Goal: Transaction & Acquisition: Subscribe to service/newsletter

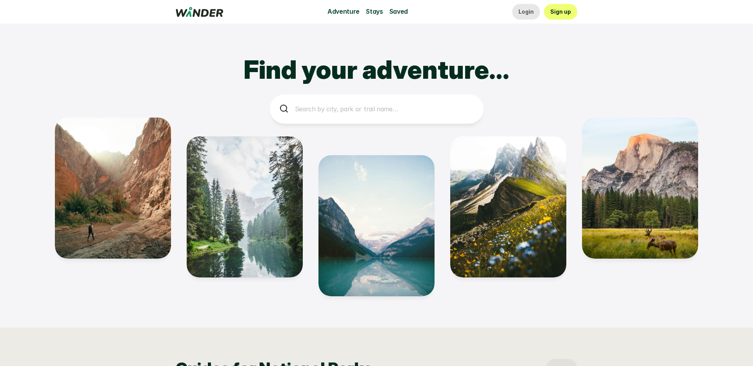
click at [536, 12] on link "Login" at bounding box center [526, 12] width 28 height 16
click at [561, 10] on p "Sign up" at bounding box center [560, 11] width 21 height 9
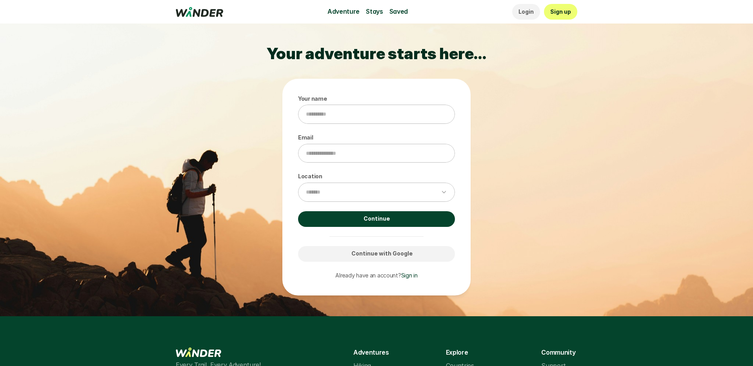
click at [562, 10] on p "Sign up" at bounding box center [560, 11] width 21 height 9
drag, startPoint x: 355, startPoint y: 115, endPoint x: 356, endPoint y: 157, distance: 42.4
click at [356, 115] on input "Your name" at bounding box center [376, 114] width 157 height 19
type input "***"
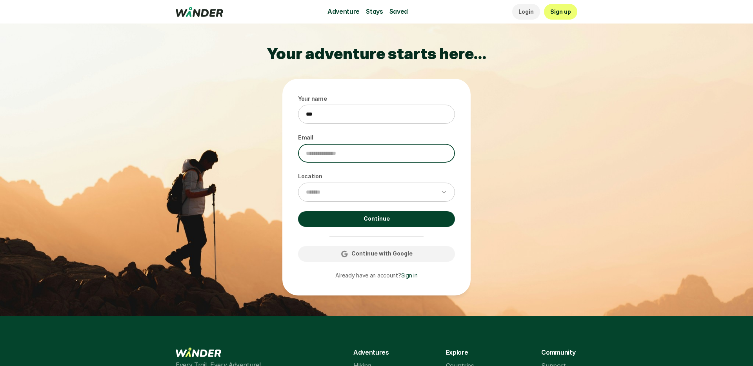
drag, startPoint x: 355, startPoint y: 151, endPoint x: 347, endPoint y: 168, distance: 19.1
click at [355, 151] on input "Email" at bounding box center [376, 153] width 157 height 19
type input "***"
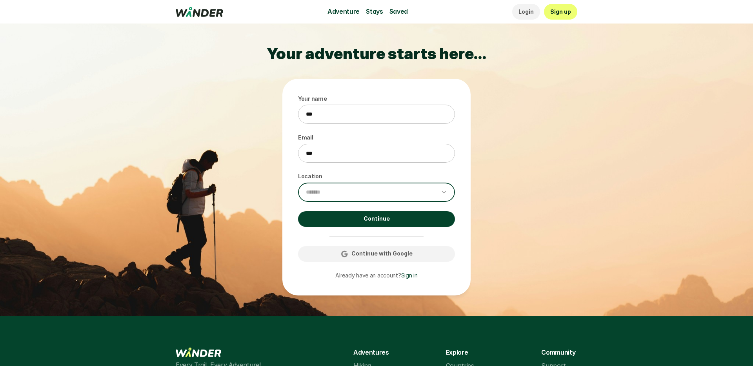
click at [339, 192] on select "******* ********* *********" at bounding box center [372, 192] width 149 height 19
select select "*********"
click at [350, 219] on link "Continue" at bounding box center [376, 219] width 157 height 16
click at [388, 261] on link "Continue with Google" at bounding box center [376, 254] width 157 height 16
click at [395, 256] on p "Continue with Google" at bounding box center [382, 254] width 61 height 9
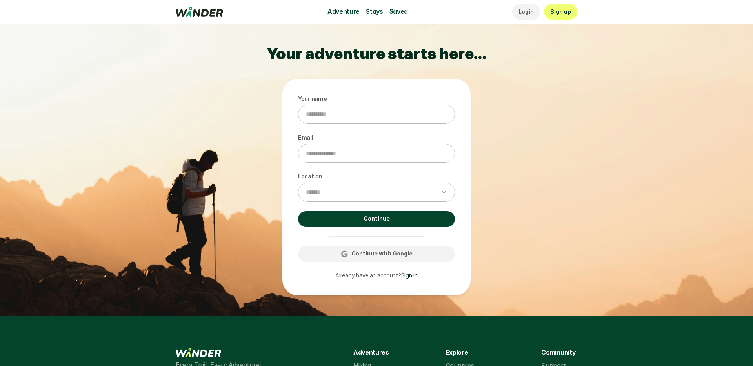
click at [406, 275] on link "Sign in" at bounding box center [409, 275] width 16 height 7
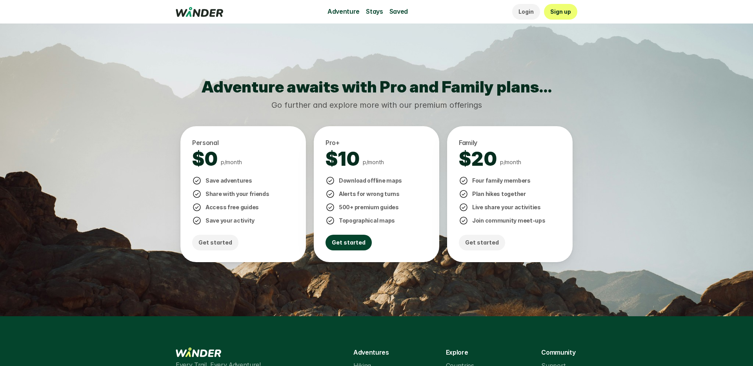
click at [349, 243] on p "Get started" at bounding box center [349, 243] width 34 height 9
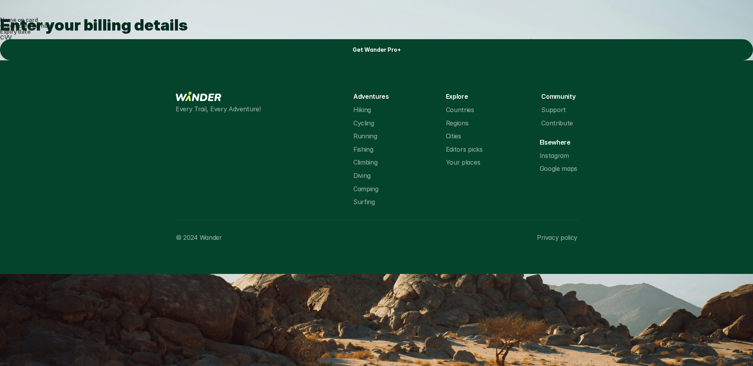
click at [335, 22] on input "Name on card" at bounding box center [376, 18] width 753 height 5
click at [375, 54] on p "Get Wander Pro+" at bounding box center [377, 50] width 48 height 9
click at [207, 13] on use at bounding box center [199, 8] width 47 height 10
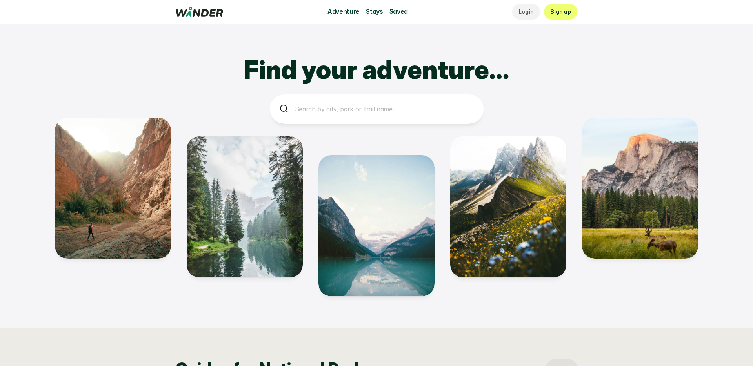
click at [563, 14] on p "Sign up" at bounding box center [560, 11] width 21 height 9
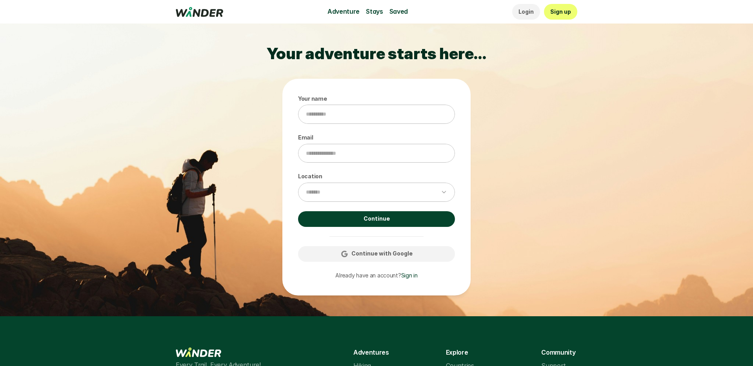
click at [403, 211] on link "Continue" at bounding box center [376, 219] width 157 height 16
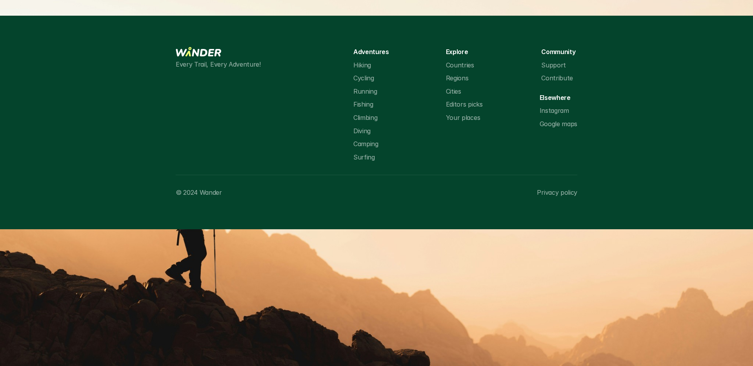
click at [0, 16] on link "Fishing" at bounding box center [0, 16] width 0 height 0
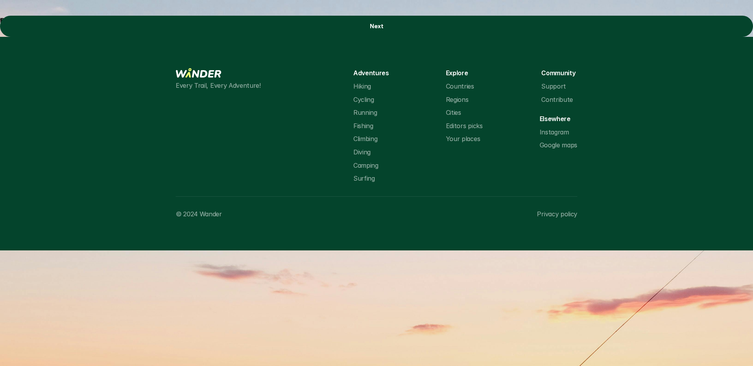
click at [53, 26] on p "Deep-Sea Fishing" at bounding box center [26, 21] width 53 height 10
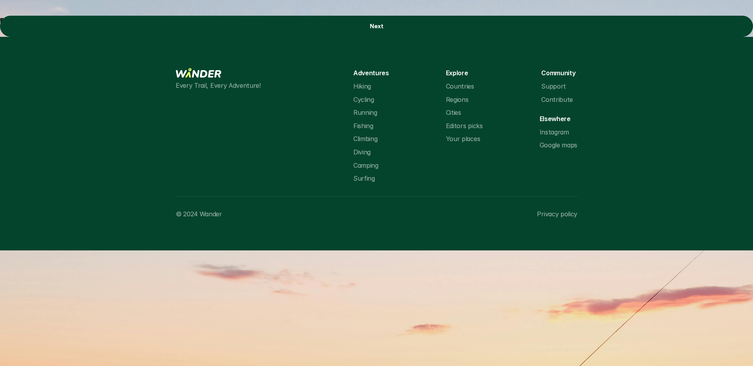
click at [58, 26] on p "Freshwater Fishing" at bounding box center [29, 21] width 58 height 10
click at [53, 26] on p "Saltwater Fishing" at bounding box center [26, 21] width 53 height 10
drag, startPoint x: 436, startPoint y: 182, endPoint x: 316, endPoint y: 195, distance: 121.2
click at [31, 26] on p "Ice Fishing" at bounding box center [15, 21] width 31 height 10
click at [31, 26] on p "Fly Fishing" at bounding box center [15, 21] width 31 height 10
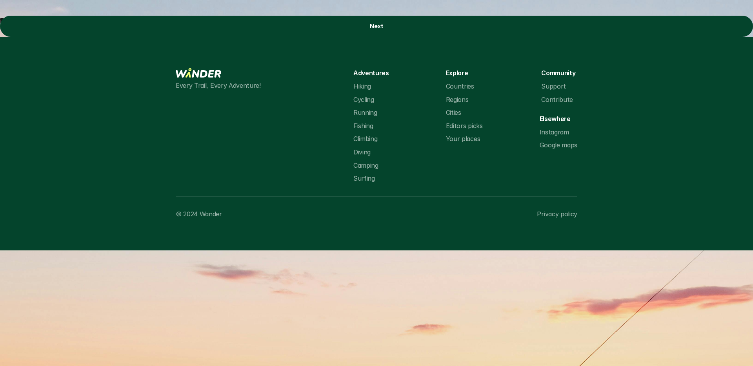
click at [39, 26] on p "Spearfishing" at bounding box center [19, 21] width 39 height 10
click at [386, 37] on link "Next" at bounding box center [376, 26] width 753 height 21
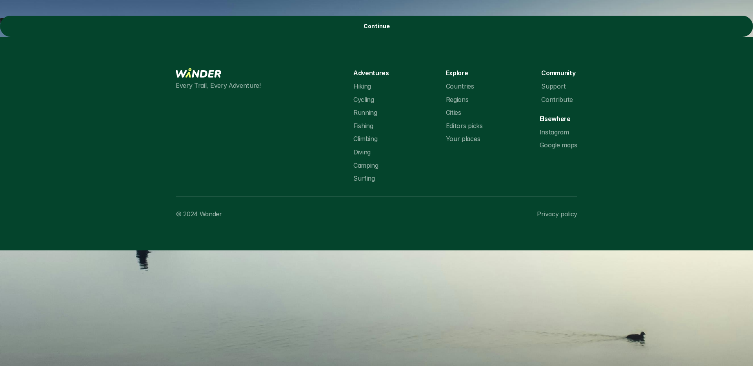
click at [421, 37] on div "Select whichever fits your preference to help us with future recommendations: C…" at bounding box center [376, 26] width 753 height 21
click at [392, 37] on link "Continue" at bounding box center [376, 26] width 753 height 21
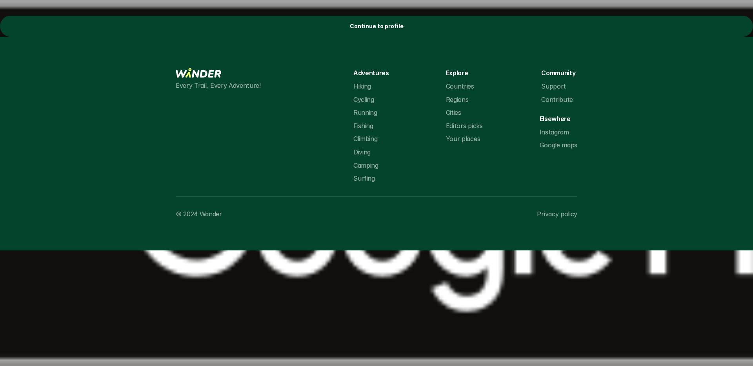
click at [372, 31] on p "Continue to profile" at bounding box center [377, 26] width 54 height 9
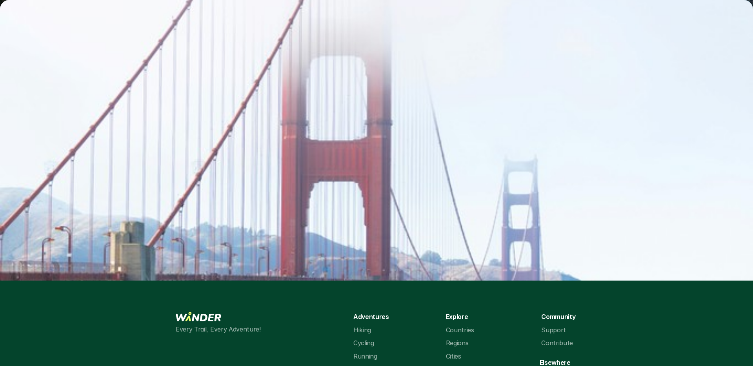
click at [559, 11] on p "Sign up" at bounding box center [560, 8] width 21 height 9
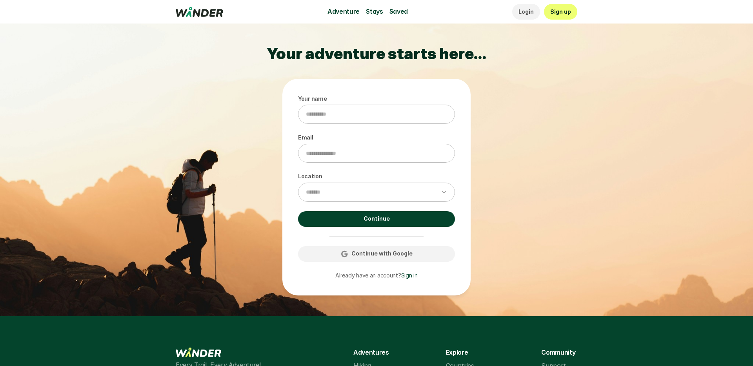
click at [390, 218] on link "Continue" at bounding box center [376, 219] width 157 height 16
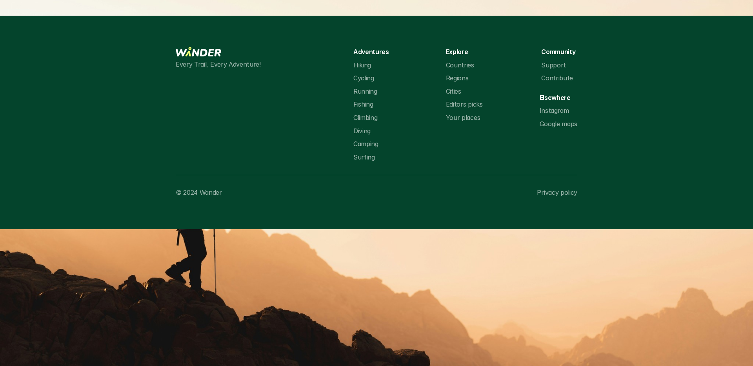
click at [534, 12] on p "Login" at bounding box center [526, 8] width 15 height 9
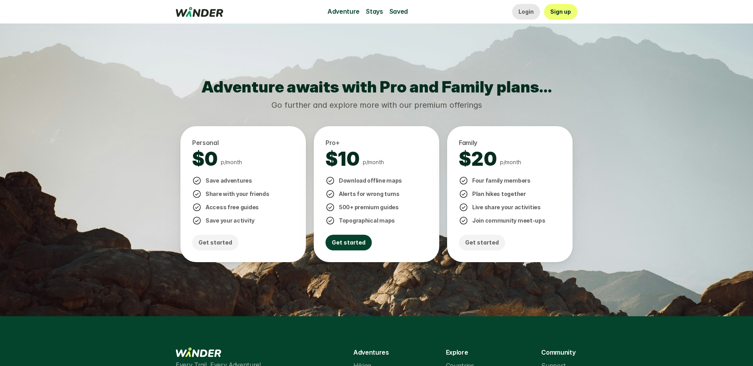
click at [527, 10] on p "Login" at bounding box center [526, 11] width 15 height 9
click at [202, 18] on div "Adventure Stays Saved Login Sign up" at bounding box center [377, 12] width 402 height 16
click at [202, 12] on use at bounding box center [199, 12] width 47 height 10
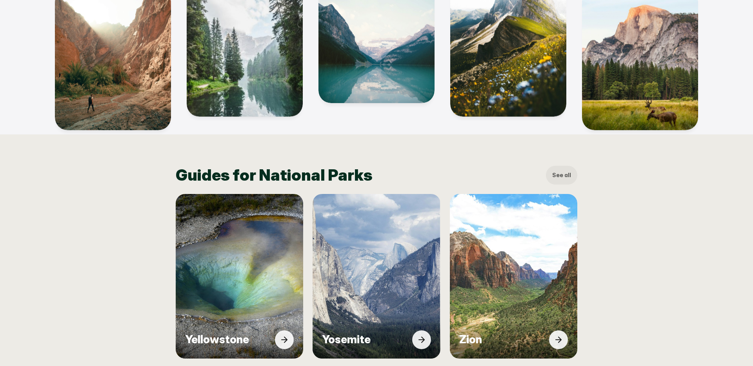
scroll to position [397, 0]
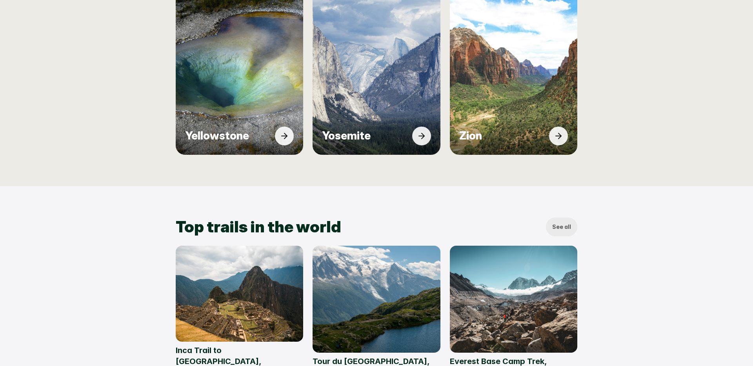
drag, startPoint x: 489, startPoint y: 100, endPoint x: 481, endPoint y: 132, distance: 32.6
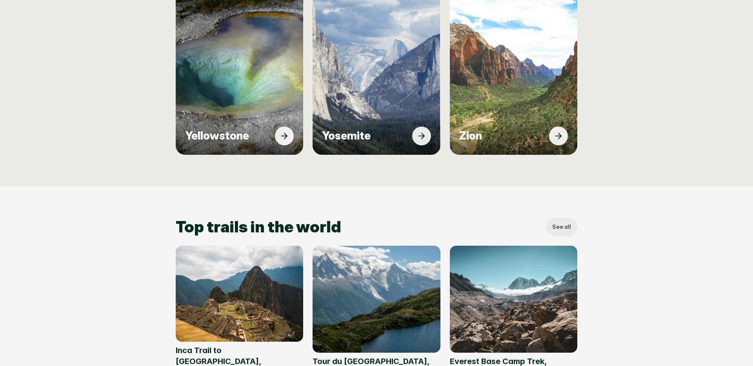
click at [507, 142] on h3 "Zion" at bounding box center [502, 135] width 86 height 13
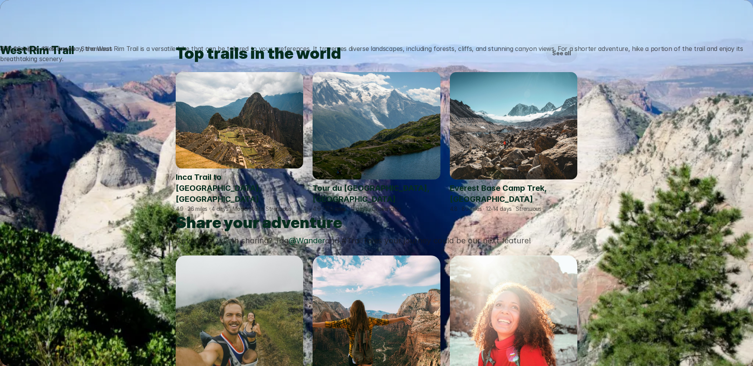
click at [381, 25] on icon at bounding box center [376, 20] width 9 height 9
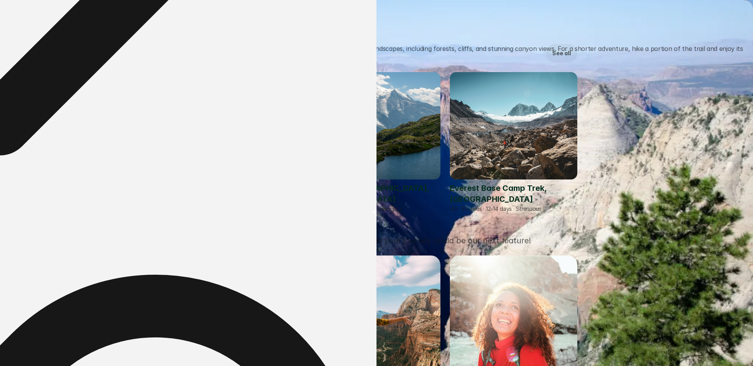
drag, startPoint x: 500, startPoint y: 229, endPoint x: 408, endPoint y: 229, distance: 91.8
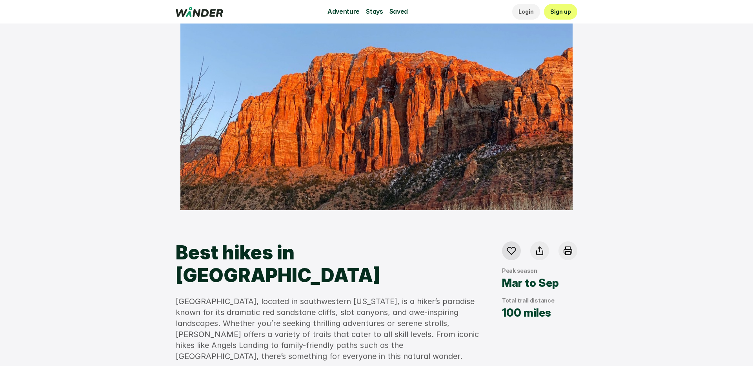
click at [511, 249] on icon at bounding box center [511, 250] width 9 height 9
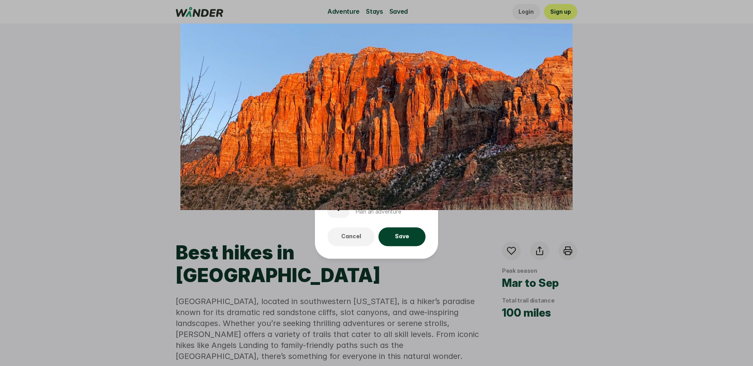
click at [512, 235] on div at bounding box center [376, 183] width 753 height 366
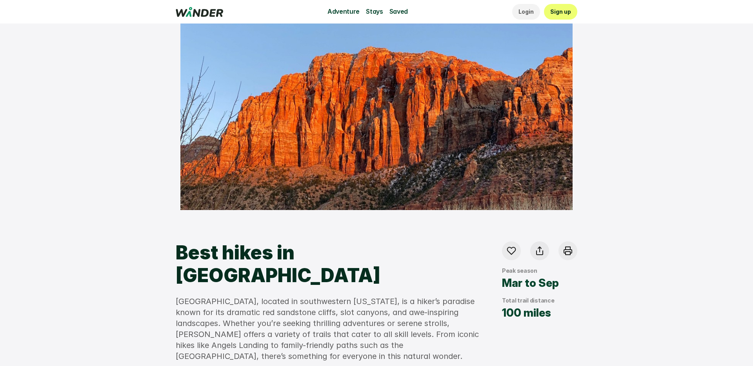
click at [537, 248] on icon at bounding box center [539, 250] width 9 height 9
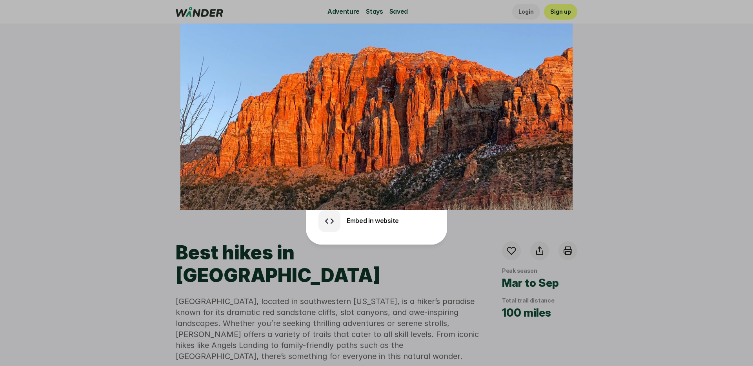
drag, startPoint x: 472, startPoint y: 219, endPoint x: 559, endPoint y: 234, distance: 88.5
click at [478, 220] on div at bounding box center [376, 183] width 753 height 366
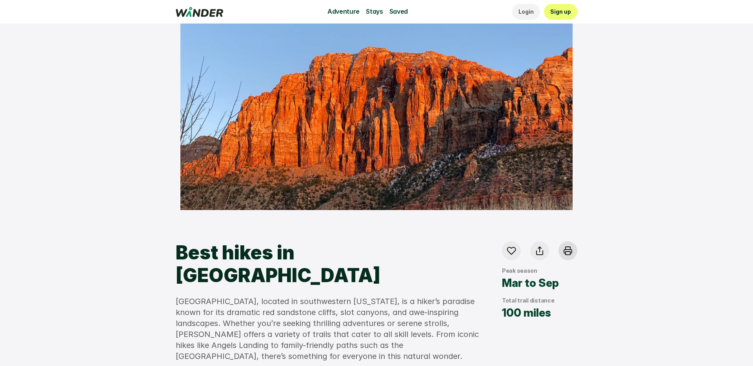
click at [563, 246] on div at bounding box center [568, 251] width 19 height 19
click at [510, 248] on icon at bounding box center [512, 251] width 8 height 7
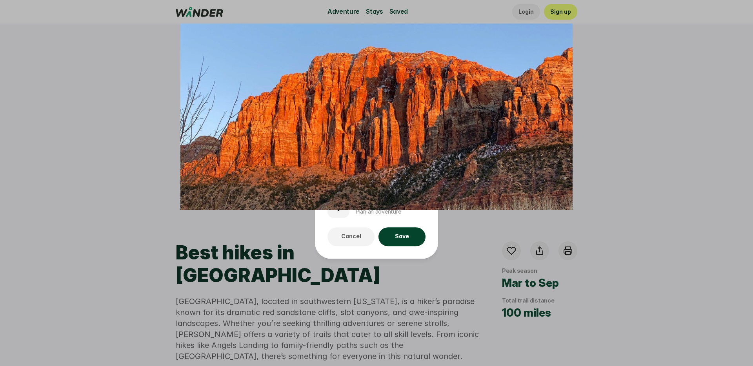
drag, startPoint x: 357, startPoint y: 196, endPoint x: 362, endPoint y: 167, distance: 29.9
click at [357, 196] on img at bounding box center [376, 117] width 392 height 187
click at [361, 164] on img at bounding box center [376, 117] width 392 height 187
drag, startPoint x: 467, startPoint y: 231, endPoint x: 501, endPoint y: 242, distance: 35.5
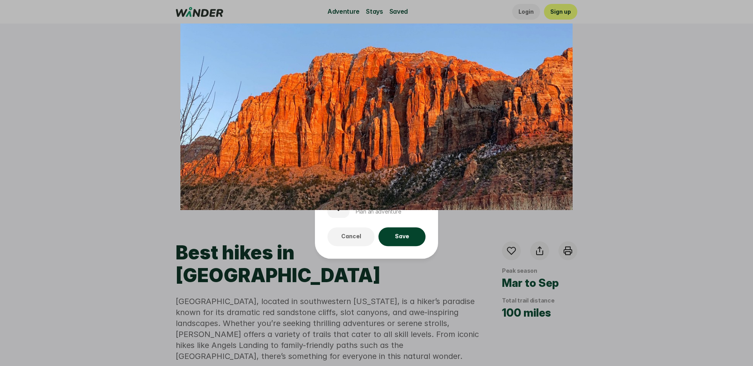
click at [471, 231] on div at bounding box center [376, 183] width 753 height 366
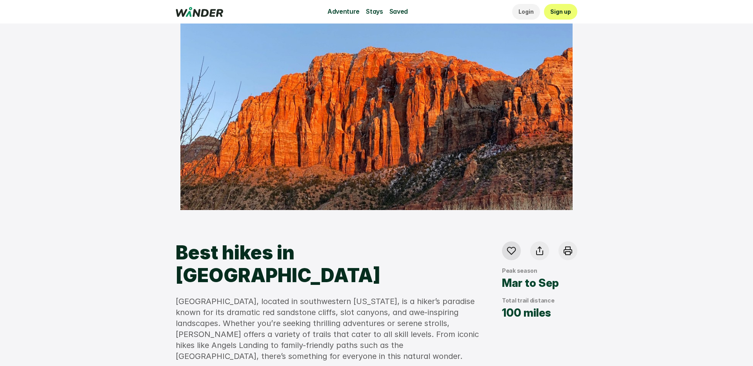
drag, startPoint x: 509, startPoint y: 251, endPoint x: 455, endPoint y: 191, distance: 80.5
click at [509, 251] on icon at bounding box center [511, 250] width 9 height 9
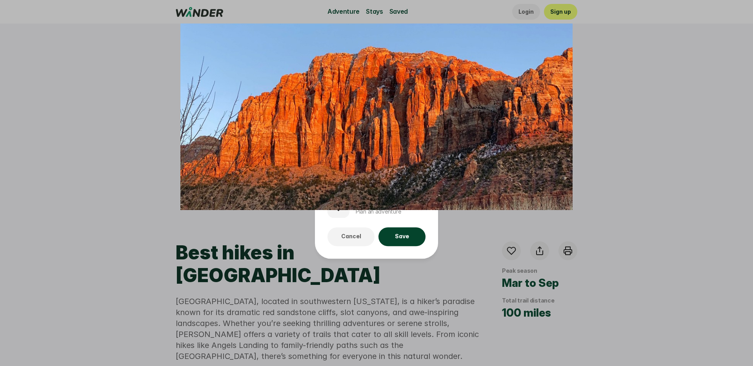
click at [381, 170] on img at bounding box center [376, 117] width 392 height 187
click at [382, 170] on img at bounding box center [376, 117] width 392 height 187
click at [463, 226] on div at bounding box center [376, 183] width 753 height 366
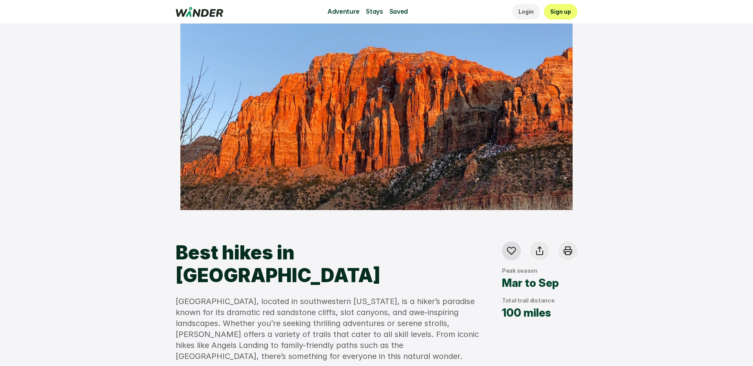
click at [507, 252] on icon at bounding box center [511, 250] width 9 height 9
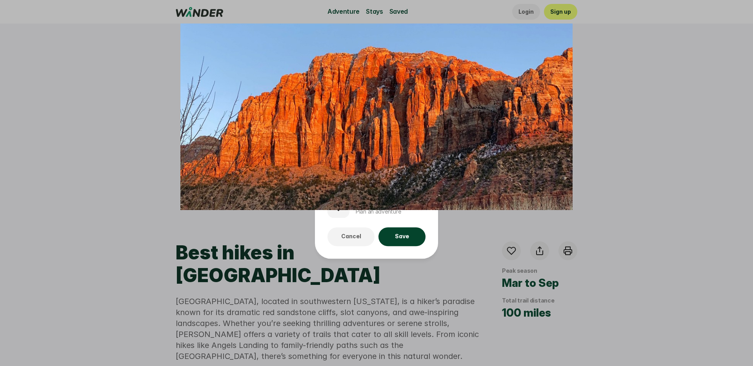
click at [636, 224] on div at bounding box center [376, 183] width 753 height 366
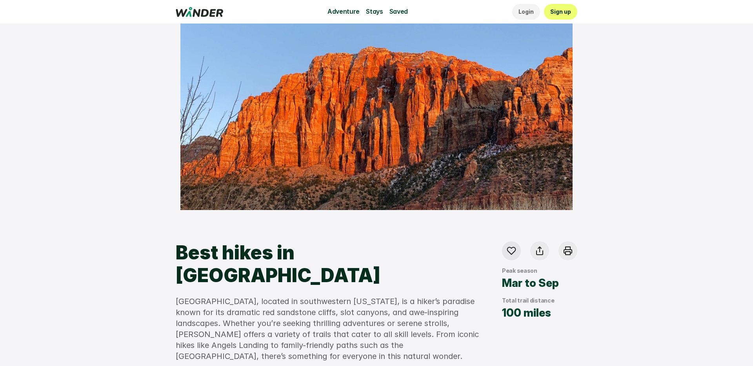
click at [511, 254] on icon at bounding box center [512, 251] width 8 height 7
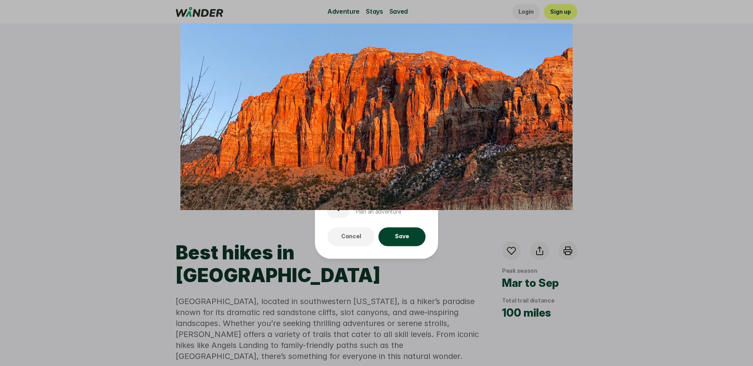
click at [397, 166] on img at bounding box center [376, 117] width 392 height 187
click at [394, 158] on img at bounding box center [376, 117] width 392 height 187
click at [485, 247] on div at bounding box center [376, 183] width 753 height 366
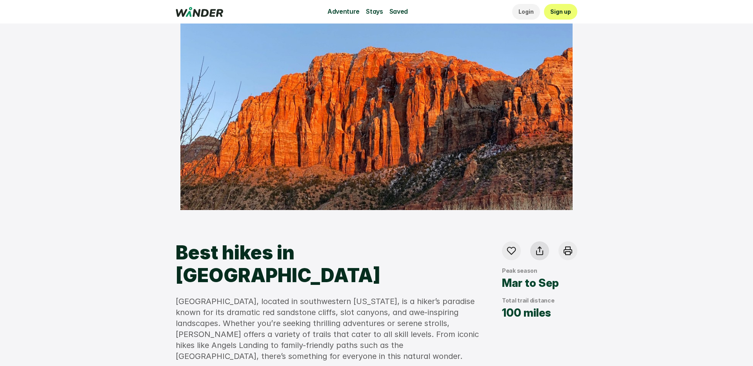
drag, startPoint x: 535, startPoint y: 250, endPoint x: 488, endPoint y: 220, distance: 55.3
click at [530, 246] on div at bounding box center [539, 251] width 19 height 19
click at [541, 250] on icon at bounding box center [539, 250] width 9 height 9
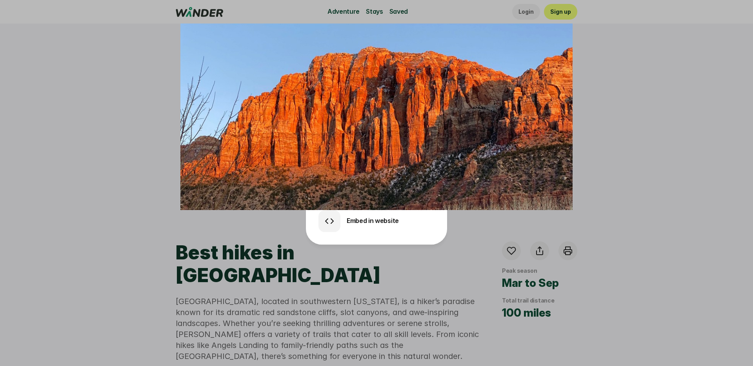
click at [404, 150] on img at bounding box center [376, 117] width 392 height 187
drag, startPoint x: 478, startPoint y: 231, endPoint x: 393, endPoint y: 224, distance: 85.5
click at [474, 231] on div at bounding box center [376, 183] width 753 height 366
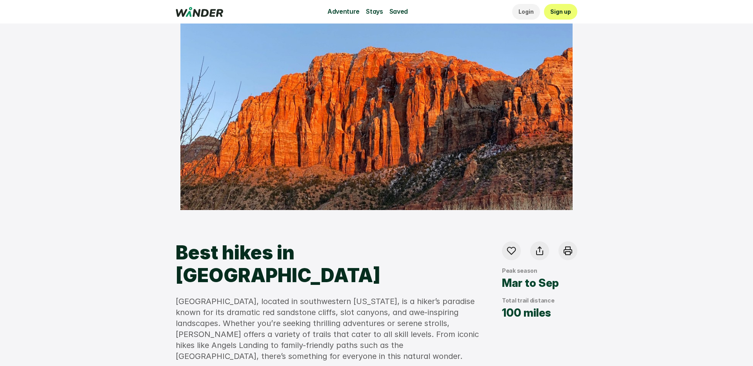
drag, startPoint x: 474, startPoint y: 181, endPoint x: 497, endPoint y: 225, distance: 49.1
click at [515, 244] on div at bounding box center [511, 251] width 19 height 19
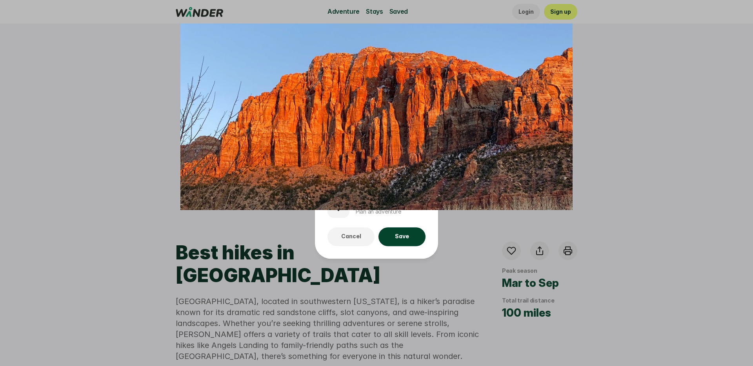
click at [467, 240] on div at bounding box center [376, 183] width 753 height 366
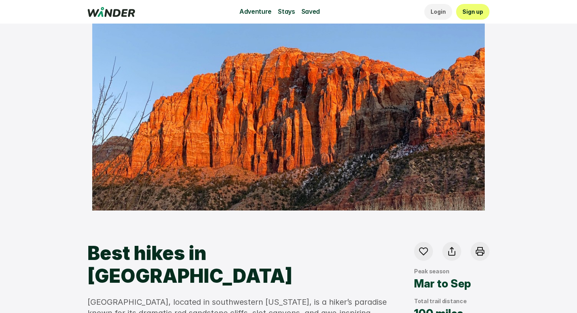
click at [528, 61] on div "Adventure Stays Saved Login Sign up" at bounding box center [288, 105] width 577 height 210
